Goal: Task Accomplishment & Management: Manage account settings

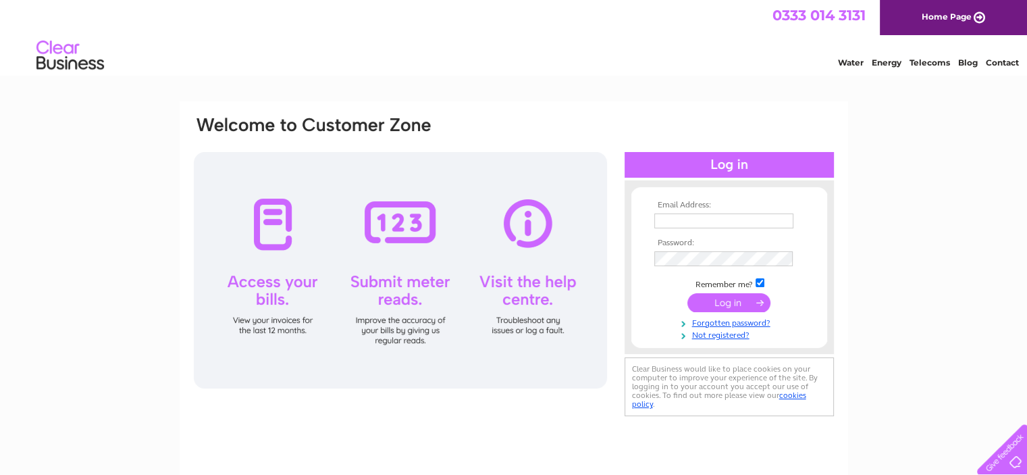
type input "[PERSON_NAME][EMAIL_ADDRESS][PERSON_NAME][DOMAIN_NAME]"
click at [721, 300] on input "submit" at bounding box center [728, 302] width 83 height 19
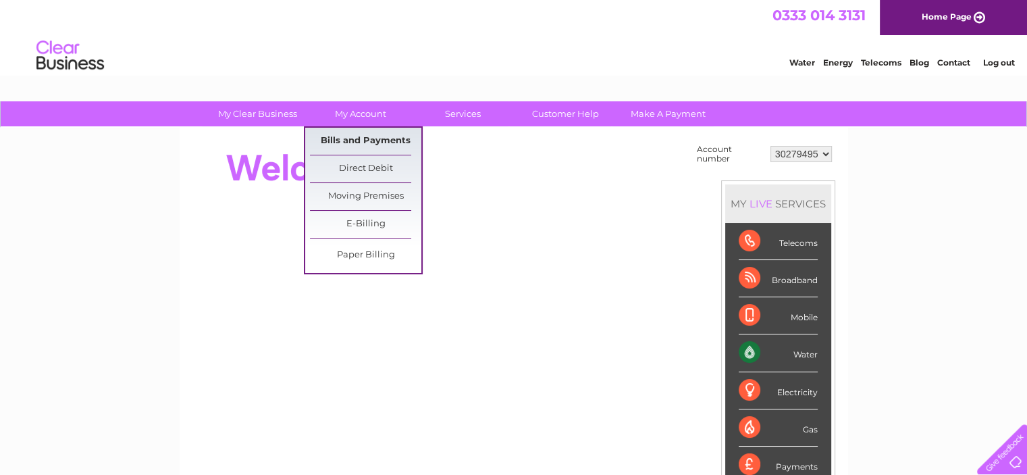
click at [365, 140] on link "Bills and Payments" at bounding box center [365, 141] width 111 height 27
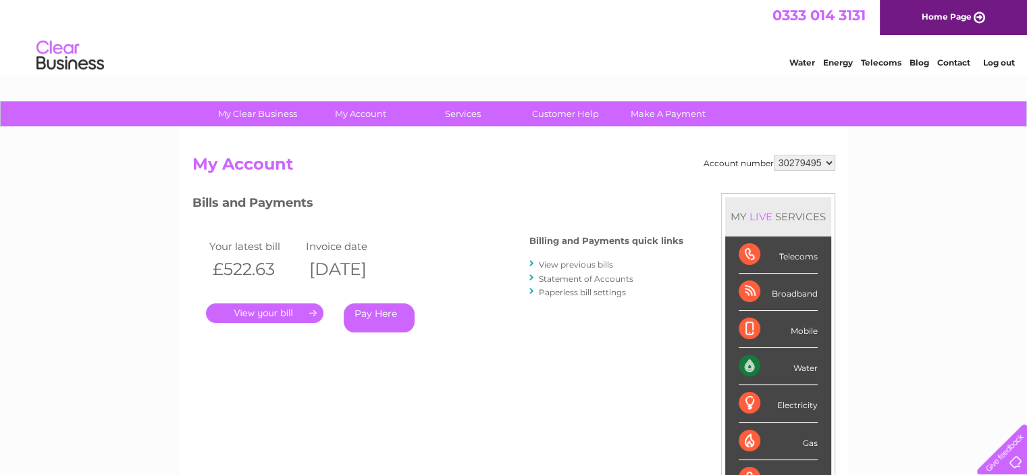
click at [583, 264] on link "View previous bills" at bounding box center [576, 264] width 74 height 10
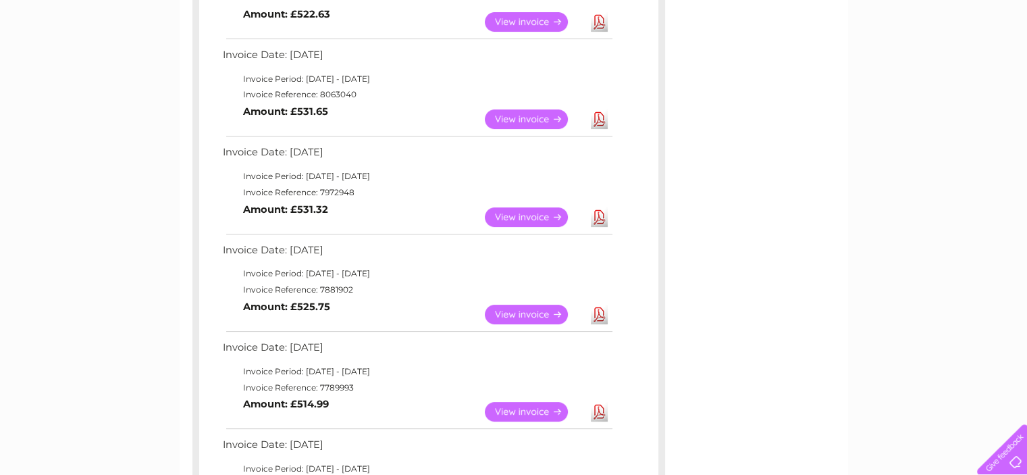
scroll to position [338, 0]
